Goal: Find specific page/section: Find specific page/section

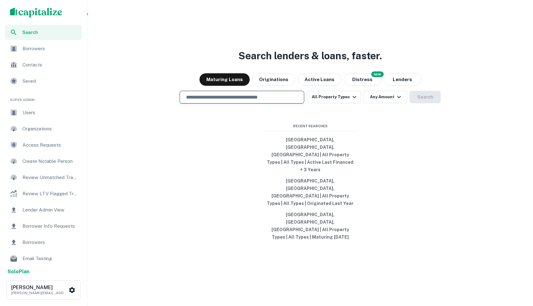
click at [220, 101] on input "text" at bounding box center [241, 96] width 119 height 7
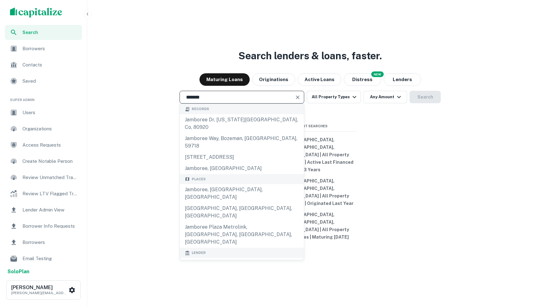
type input "********"
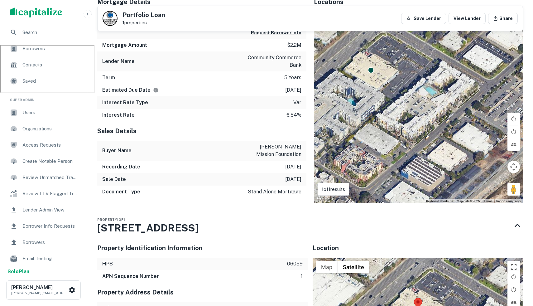
scroll to position [260, 0]
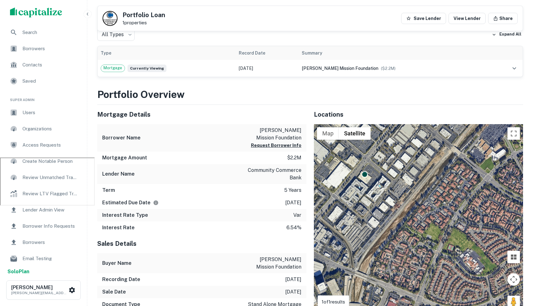
scroll to position [175, 0]
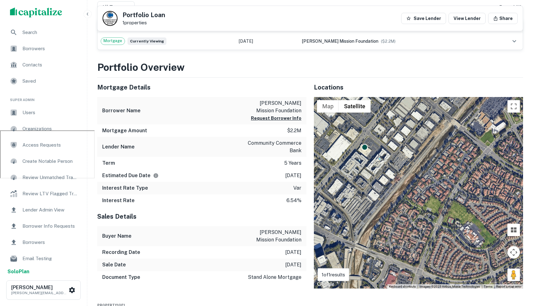
click at [372, 150] on div "To activate drag with keyboard, press Alt + Enter. Once in keyboard drag state,…" at bounding box center [418, 193] width 209 height 192
click at [373, 148] on div "To activate drag with keyboard, press Alt + Enter. Once in keyboard drag state,…" at bounding box center [418, 193] width 209 height 192
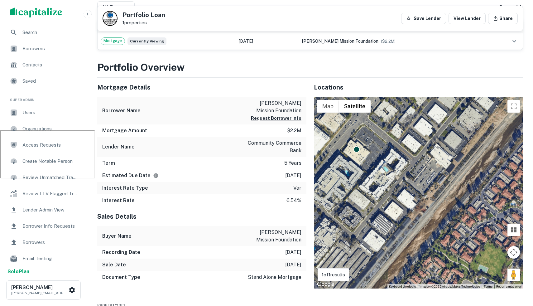
click at [373, 150] on div "To activate drag with keyboard, press Alt + Enter. Once in keyboard drag state,…" at bounding box center [418, 193] width 209 height 192
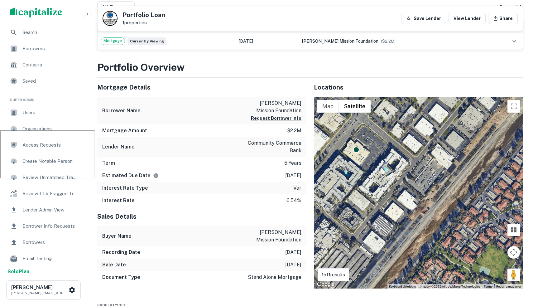
click at [373, 150] on div "To activate drag with keyboard, press Alt + Enter. Once in keyboard drag state,…" at bounding box center [418, 193] width 209 height 192
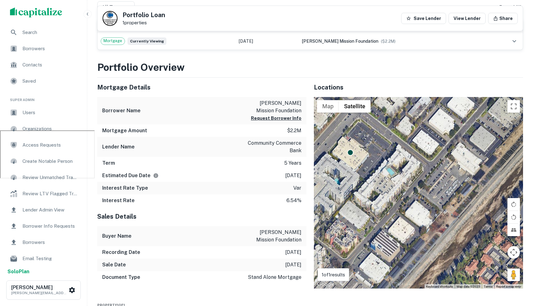
click at [373, 150] on div "To activate drag with keyboard, press Alt + Enter. Once in keyboard drag state,…" at bounding box center [418, 193] width 209 height 192
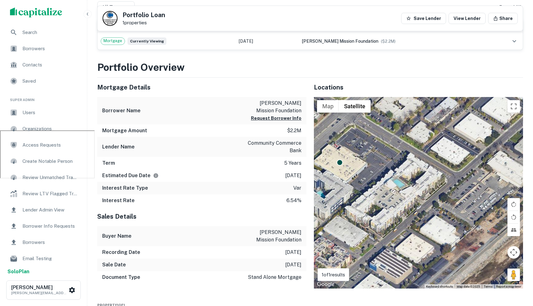
click at [373, 150] on div "To activate drag with keyboard, press Alt + Enter. Once in keyboard drag state,…" at bounding box center [418, 193] width 209 height 192
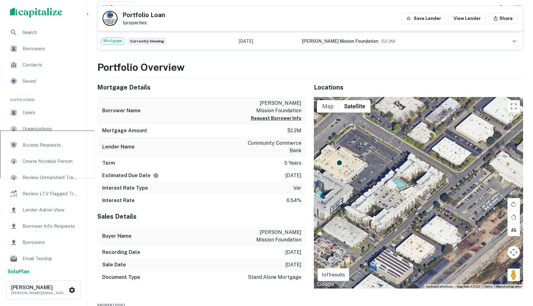
click at [373, 149] on div "To activate drag with keyboard, press Alt + Enter. Once in keyboard drag state,…" at bounding box center [418, 193] width 209 height 192
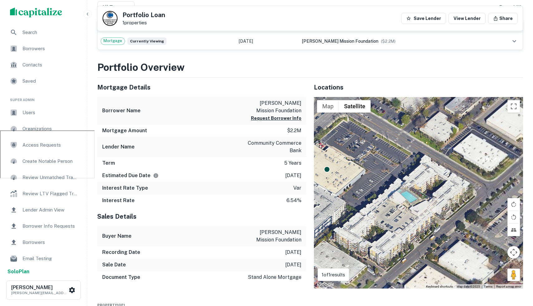
click at [373, 149] on div "To activate drag with keyboard, press Alt + Enter. Once in keyboard drag state,…" at bounding box center [418, 193] width 209 height 192
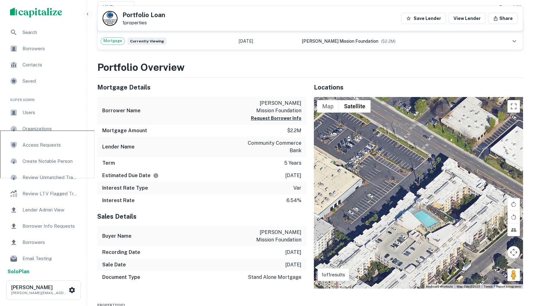
click at [379, 133] on div "To activate drag with keyboard, press Alt + Enter. Once in keyboard drag state,…" at bounding box center [418, 193] width 209 height 192
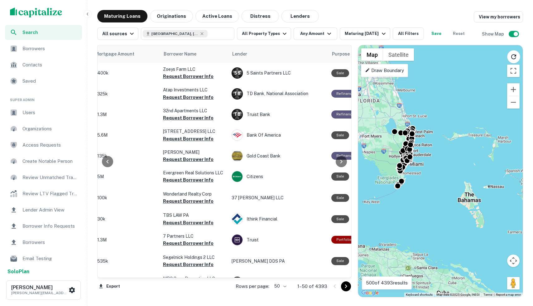
scroll to position [0, 154]
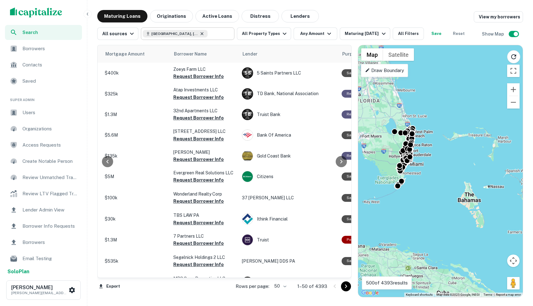
click at [199, 35] on icon at bounding box center [201, 33] width 5 height 5
type input "**********"
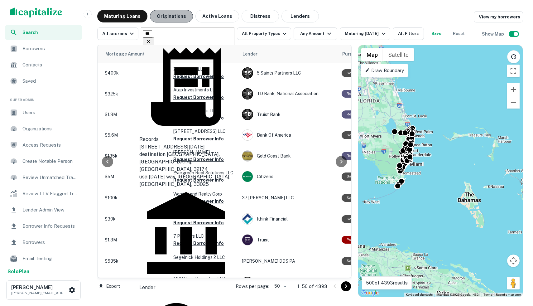
click at [176, 17] on button "Originations" at bounding box center [171, 16] width 43 height 12
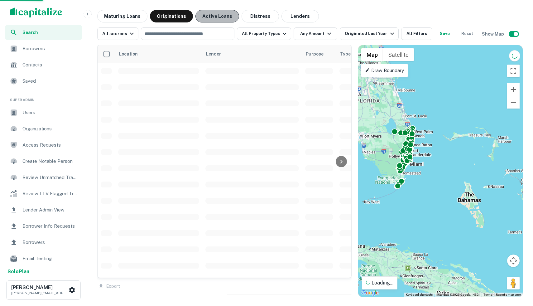
click at [219, 19] on button "Active Loans" at bounding box center [217, 16] width 44 height 12
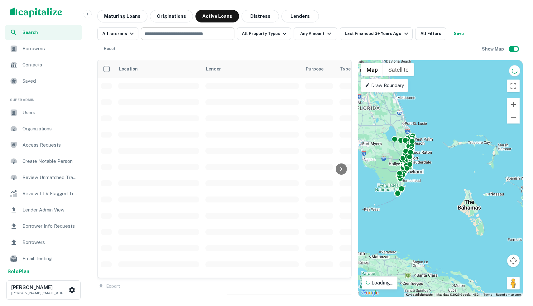
click at [162, 39] on div "​" at bounding box center [187, 33] width 93 height 12
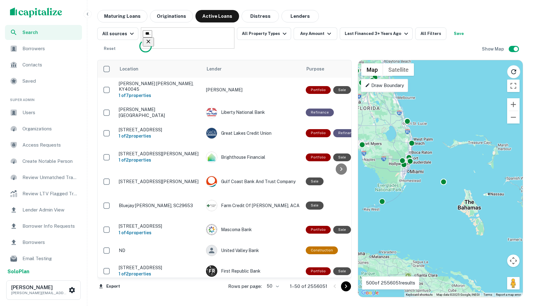
type input "********"
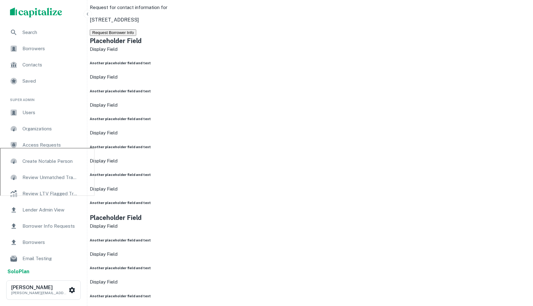
scroll to position [197, 0]
